Goal: Task Accomplishment & Management: Use online tool/utility

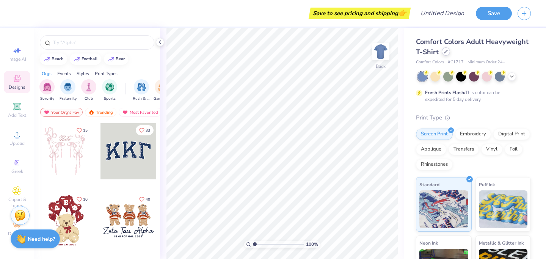
click at [445, 52] on icon at bounding box center [446, 52] width 4 height 4
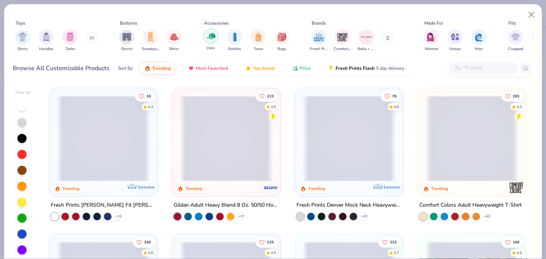
click at [208, 39] on img "filter for Hats" at bounding box center [211, 36] width 9 height 9
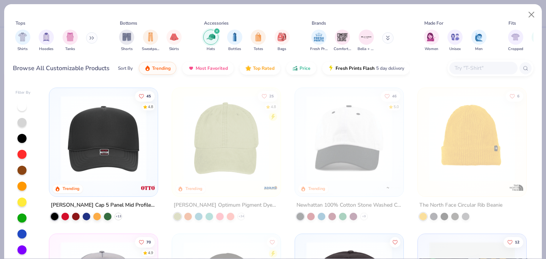
click at [104, 135] on img at bounding box center [103, 138] width 93 height 86
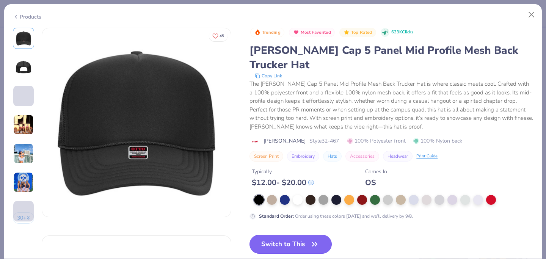
click at [299, 235] on button "Switch to This" at bounding box center [290, 244] width 82 height 19
click at [305, 235] on button "Switch to This" at bounding box center [290, 244] width 82 height 19
click at [284, 235] on button "Switch to This" at bounding box center [290, 244] width 82 height 19
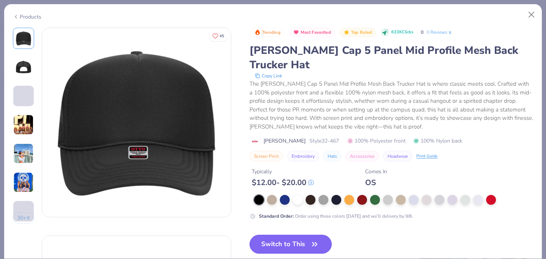
click at [422, 223] on div "Trending Most Favorited Top Rated 633K Clicks 0 0 Reviews [PERSON_NAME] Cap 5 P…" at bounding box center [390, 147] width 283 height 238
click at [297, 235] on button "Switch to This" at bounding box center [290, 244] width 82 height 19
click at [415, 225] on div "Trending Most Favorited Top Rated 633K Clicks 0 0 Reviews [PERSON_NAME] Cap 5 P…" at bounding box center [390, 147] width 283 height 238
click at [300, 235] on button "Switch to This" at bounding box center [290, 244] width 82 height 19
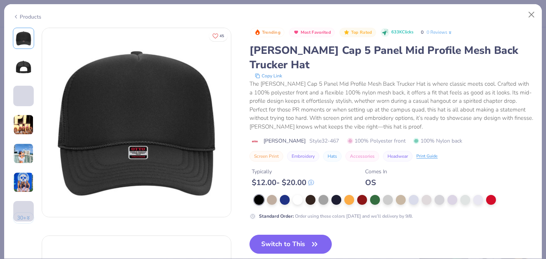
click at [270, 235] on button "Switch to This" at bounding box center [290, 244] width 82 height 19
click at [291, 235] on button "Switch to This" at bounding box center [290, 244] width 82 height 19
click at [290, 235] on button "Switch to This" at bounding box center [290, 244] width 82 height 19
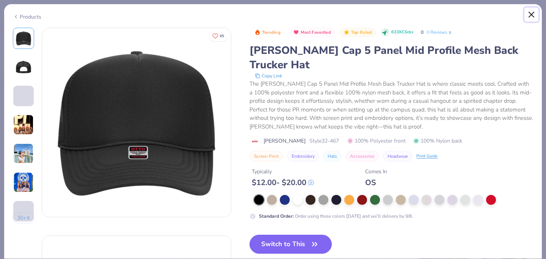
click at [531, 14] on button "Close" at bounding box center [531, 15] width 14 height 14
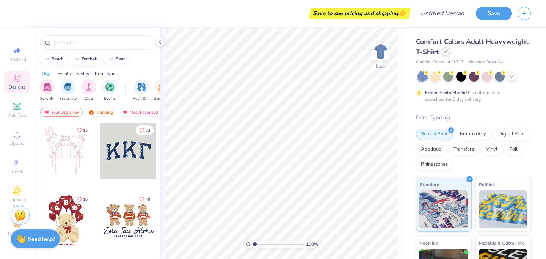
click at [444, 52] on icon at bounding box center [446, 52] width 4 height 4
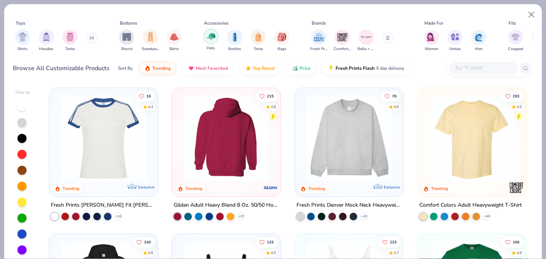
click at [210, 39] on img "filter for Hats" at bounding box center [211, 36] width 9 height 9
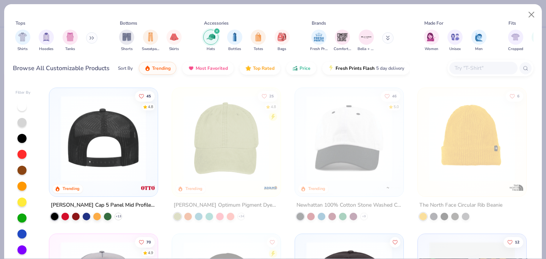
click at [88, 147] on img at bounding box center [103, 138] width 93 height 86
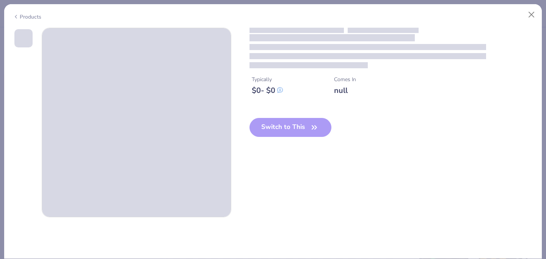
click at [102, 155] on span at bounding box center [136, 122] width 189 height 189
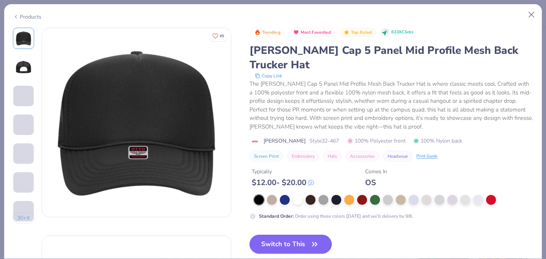
click at [285, 235] on button "Switch to This" at bounding box center [290, 244] width 82 height 19
click at [286, 235] on button "Switch to This" at bounding box center [290, 244] width 82 height 19
click at [299, 235] on button "Switch to This" at bounding box center [290, 244] width 82 height 19
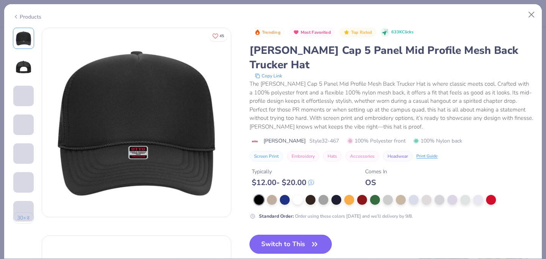
click at [299, 235] on button "Switch to This" at bounding box center [290, 244] width 82 height 19
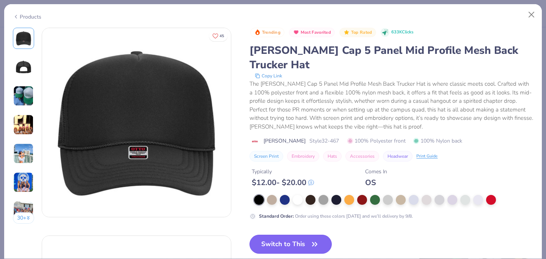
click at [299, 235] on button "Switch to This" at bounding box center [290, 244] width 82 height 19
click at [291, 235] on button "Switch to This" at bounding box center [290, 244] width 82 height 19
click at [285, 235] on button "Switch to This" at bounding box center [290, 244] width 82 height 19
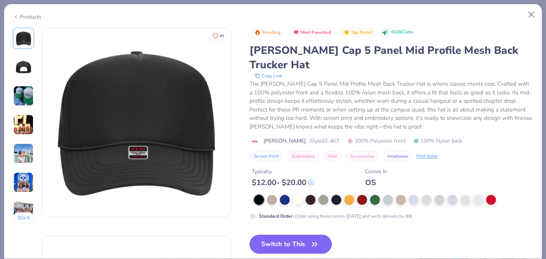
click at [285, 235] on button "Switch to This" at bounding box center [290, 244] width 82 height 19
click at [530, 14] on button "Close" at bounding box center [531, 15] width 14 height 14
click at [531, 14] on button "Close" at bounding box center [531, 15] width 14 height 14
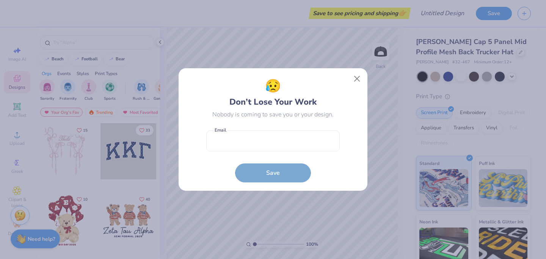
scroll to position [68, 0]
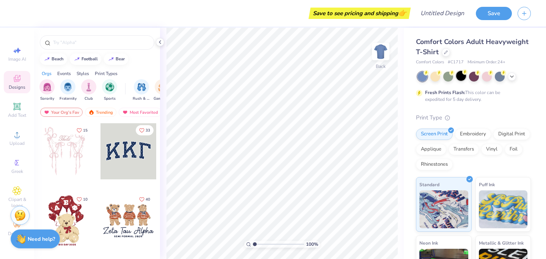
click at [462, 75] on div at bounding box center [461, 76] width 10 height 10
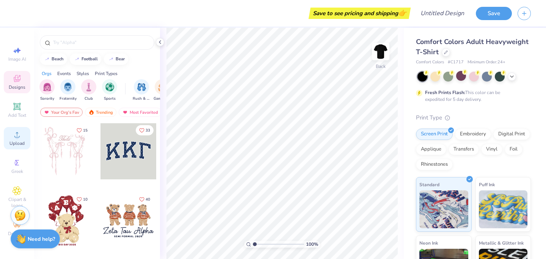
click at [16, 108] on icon at bounding box center [17, 106] width 6 height 6
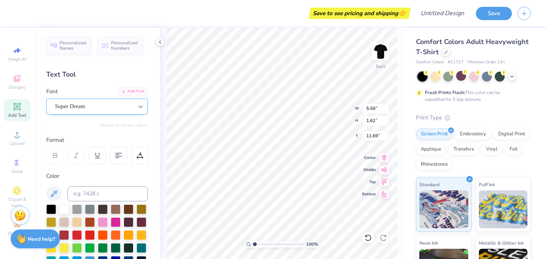
click at [145, 102] on div at bounding box center [141, 107] width 14 height 14
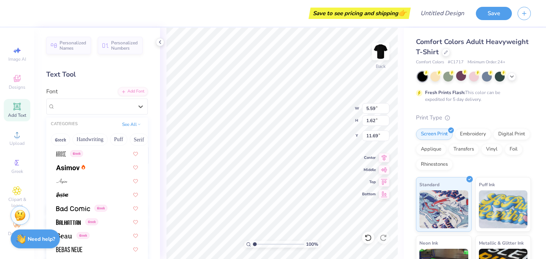
scroll to position [276, 0]
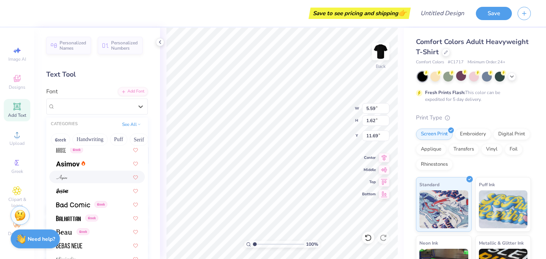
click at [87, 182] on div at bounding box center [96, 177] width 95 height 13
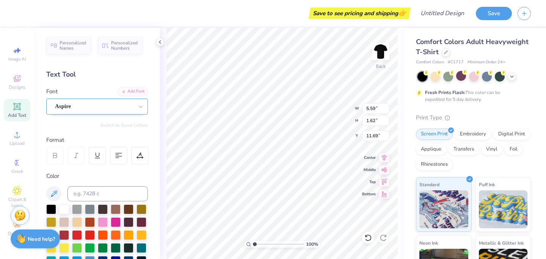
type input "5.12"
type input "1.64"
type input "11.68"
click at [83, 107] on div "Aspire" at bounding box center [94, 106] width 80 height 12
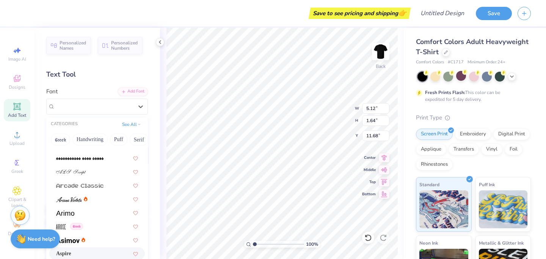
scroll to position [202, 0]
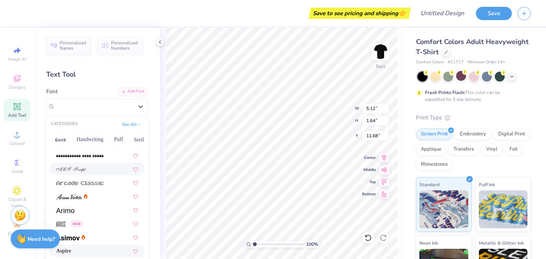
click at [95, 167] on div at bounding box center [97, 169] width 82 height 8
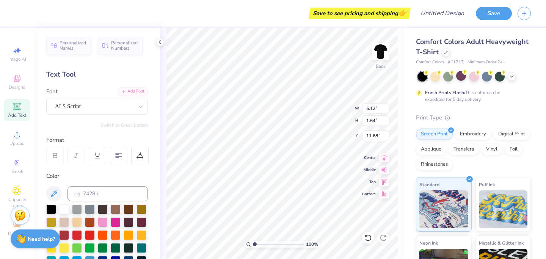
type input "8.31"
type input "1.95"
type input "11.52"
type textarea "Dance Street West"
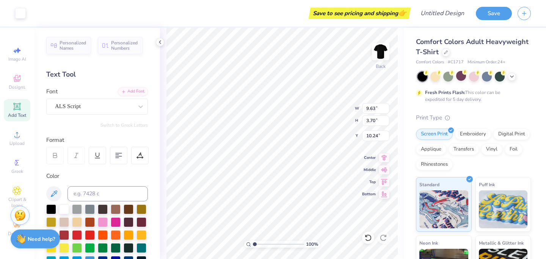
type input "9.63"
type input "3.70"
type input "8.80"
type textarea "Dance Street West"
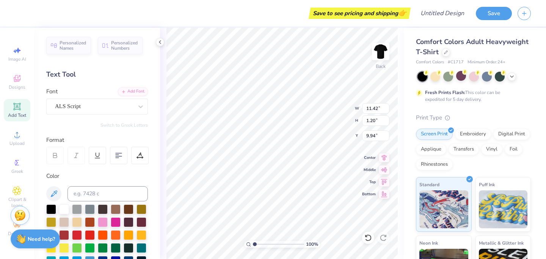
type input "11.42"
type input "1.20"
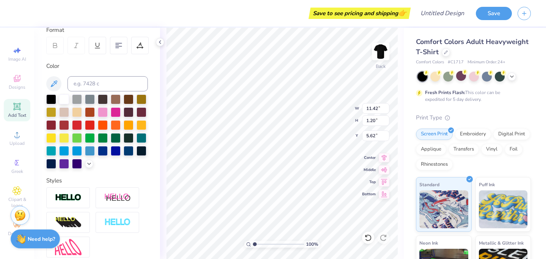
scroll to position [182, 0]
